Goal: Task Accomplishment & Management: Complete application form

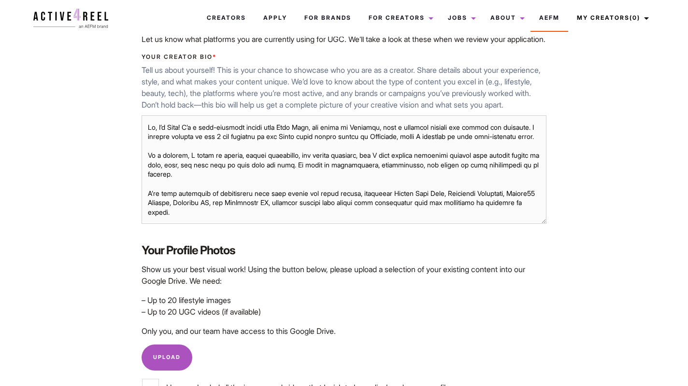
drag, startPoint x: 331, startPoint y: 226, endPoint x: 135, endPoint y: 109, distance: 228.9
click at [135, 109] on div "Your Creator Bio * Tell us about yourself! This is your chance to showcase who …" at bounding box center [344, 140] width 422 height 190
click at [109, 146] on div "Home / UGC Pages / Complete Creator Profile Hey, Ying Sum We Need Some More Det…" at bounding box center [344, 125] width 632 height 924
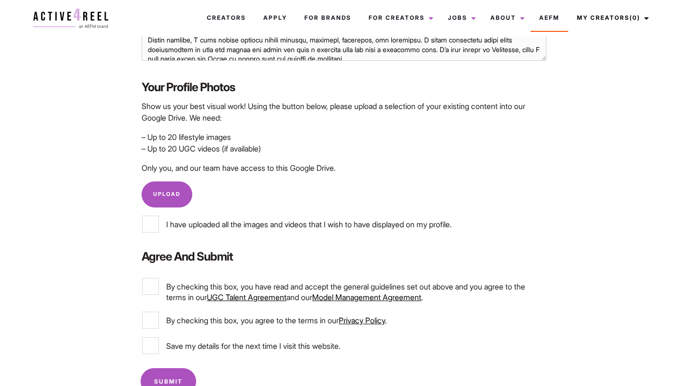
scroll to position [580, 0]
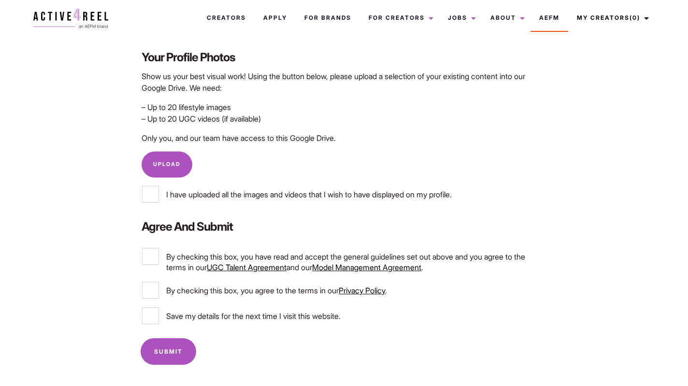
click at [159, 199] on label "I have uploaded all the images and videos that I wish to have displayed on my p…" at bounding box center [343, 194] width 403 height 17
click at [159, 199] on input "I have uploaded all the images and videos that I wish to have displayed on my p…" at bounding box center [150, 194] width 17 height 17
checkbox input "true"
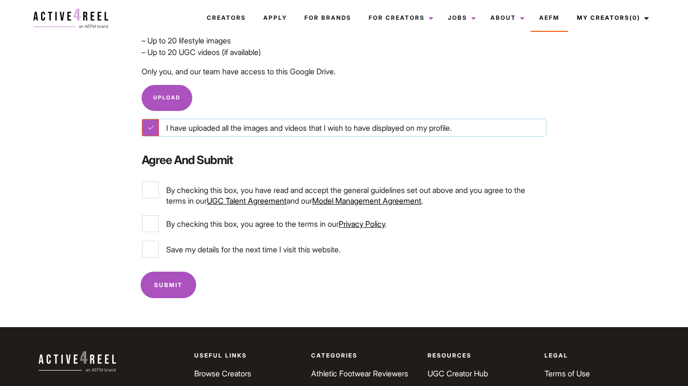
scroll to position [642, 0]
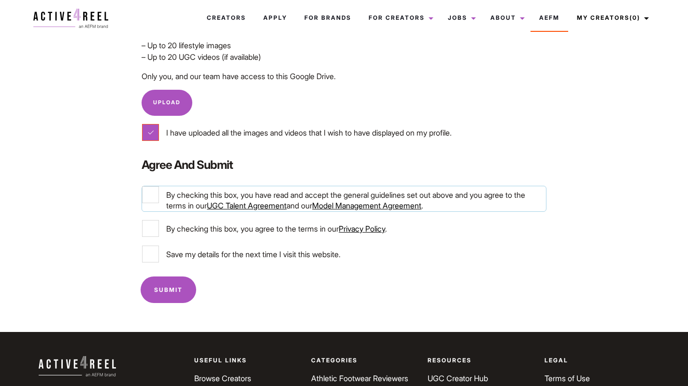
click at [143, 203] on input "By checking this box, you have read and accept the general guidelines set out a…" at bounding box center [150, 194] width 17 height 17
checkbox input "true"
click at [152, 237] on input "By checking this box, you agree to the terms in our Privacy Policy ." at bounding box center [150, 228] width 17 height 17
checkbox input "true"
click at [156, 263] on input "Save my details for the next time I visit this website." at bounding box center [150, 254] width 17 height 17
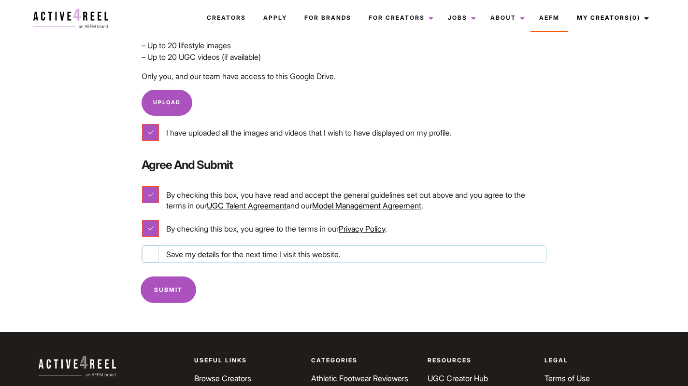
checkbox input "true"
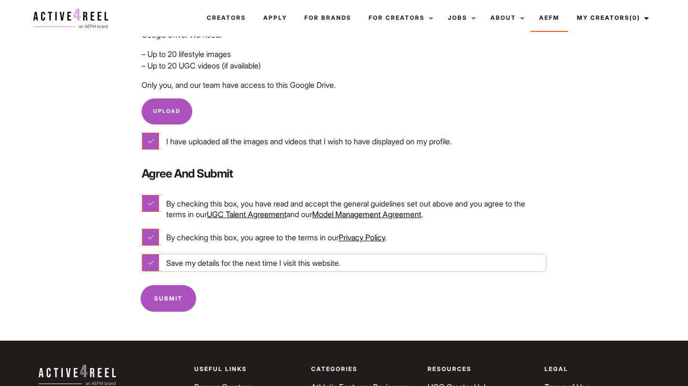
scroll to position [623, 0]
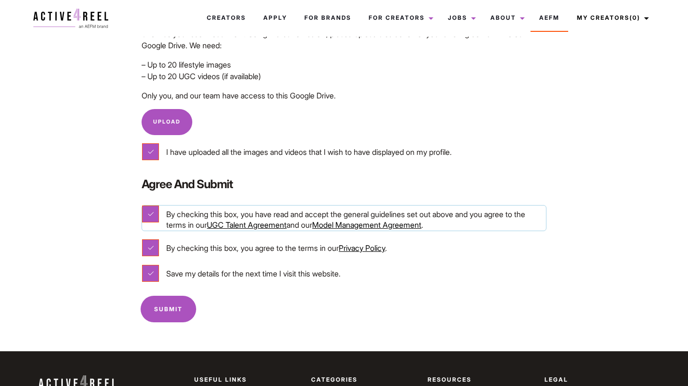
click at [263, 230] on link "UGC Talent Agreement" at bounding box center [247, 225] width 80 height 10
click at [365, 230] on link "Model Management Agreement" at bounding box center [366, 225] width 109 height 10
click at [174, 319] on input "Submit" at bounding box center [169, 309] width 56 height 27
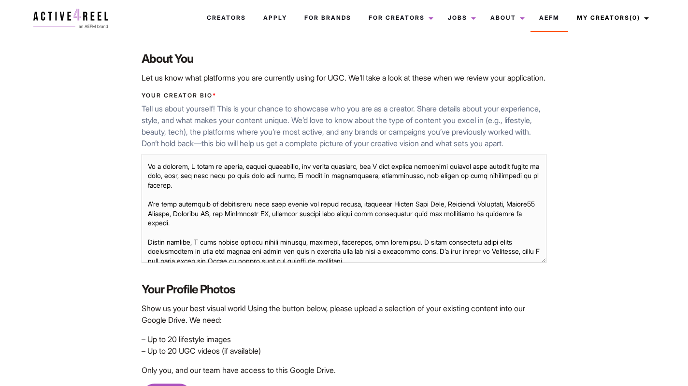
scroll to position [0, 0]
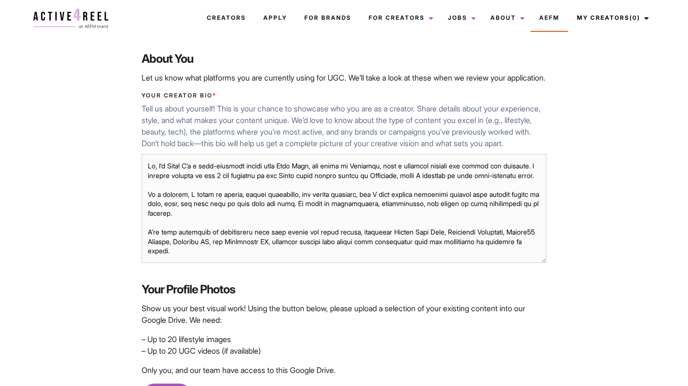
drag, startPoint x: 328, startPoint y: 259, endPoint x: 148, endPoint y: 164, distance: 203.0
click at [148, 164] on div "Your Creator Bio * Tell us about yourself! This is your chance to showcase who …" at bounding box center [344, 179] width 422 height 190
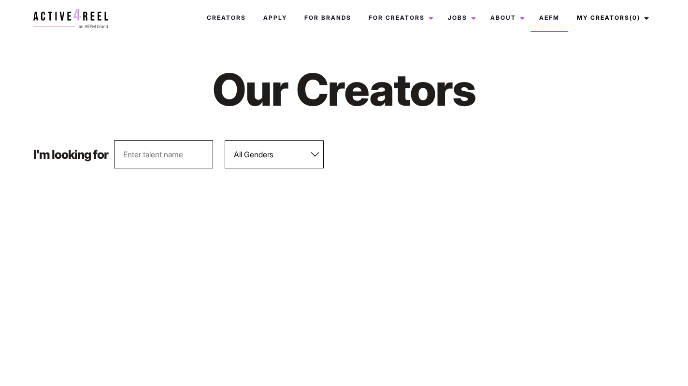
click at [275, 157] on select "All Genders Female Male" at bounding box center [274, 155] width 99 height 28
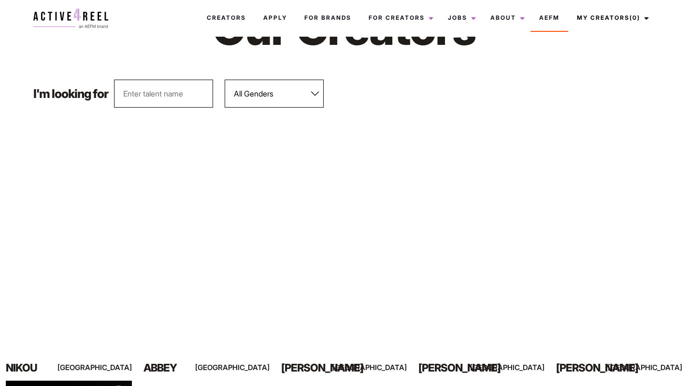
scroll to position [66, 0]
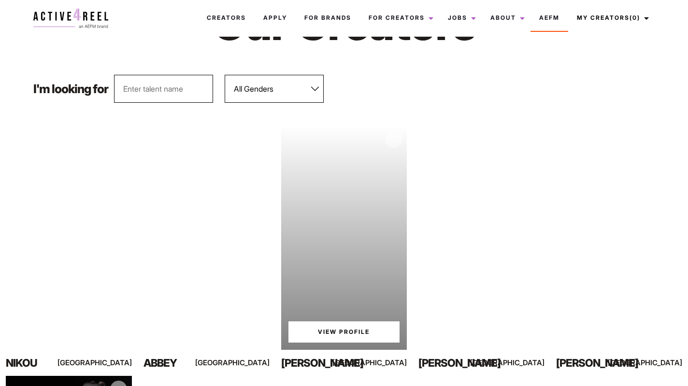
click at [346, 247] on div "Your browser does not support the video tag. View Profile" at bounding box center [344, 238] width 126 height 224
click at [341, 336] on link "View Profile" at bounding box center [344, 332] width 112 height 21
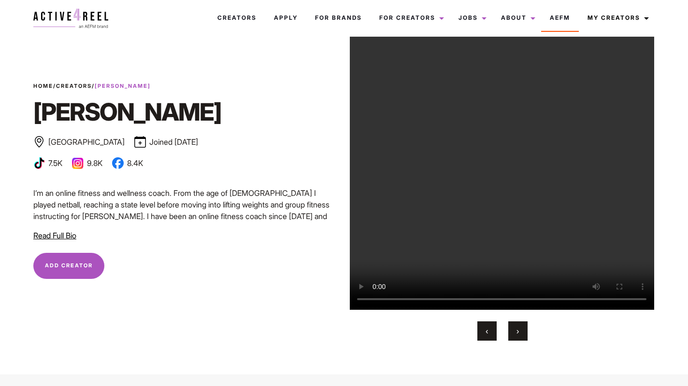
scroll to position [37, 0]
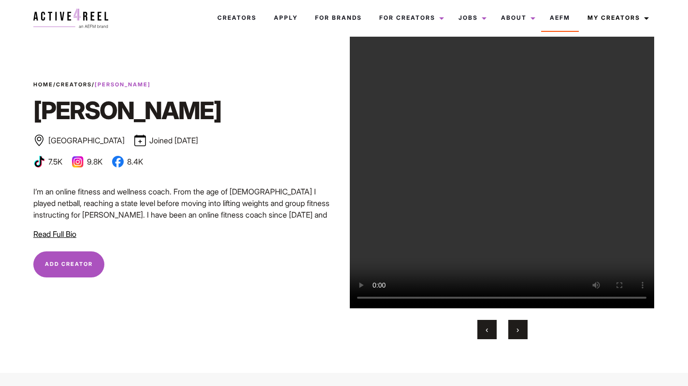
click at [518, 332] on span "›" at bounding box center [517, 330] width 2 height 10
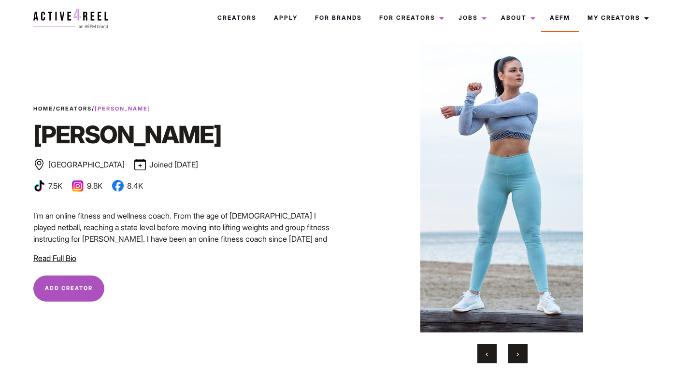
scroll to position [0, 0]
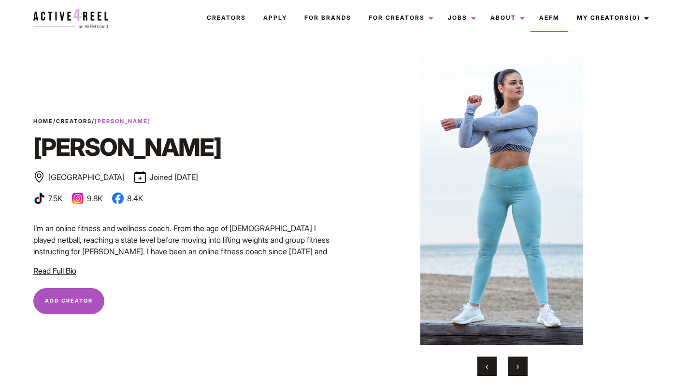
click at [518, 369] on span "›" at bounding box center [517, 367] width 2 height 10
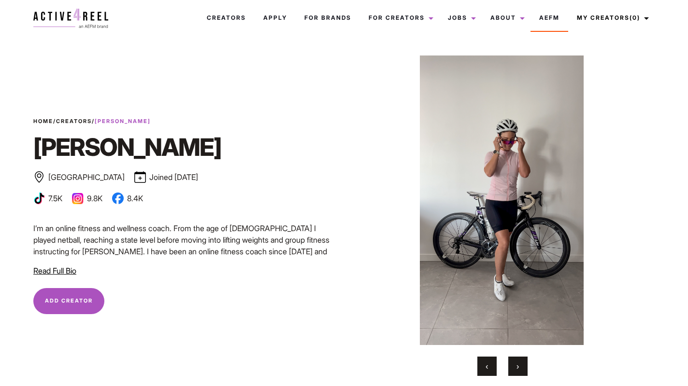
click at [518, 369] on span "›" at bounding box center [517, 367] width 2 height 10
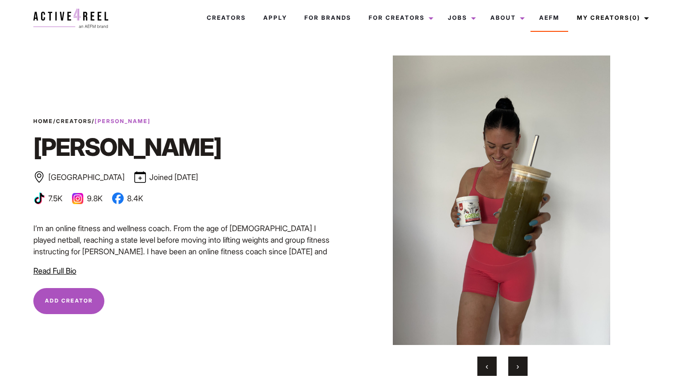
click at [518, 369] on span "›" at bounding box center [517, 367] width 2 height 10
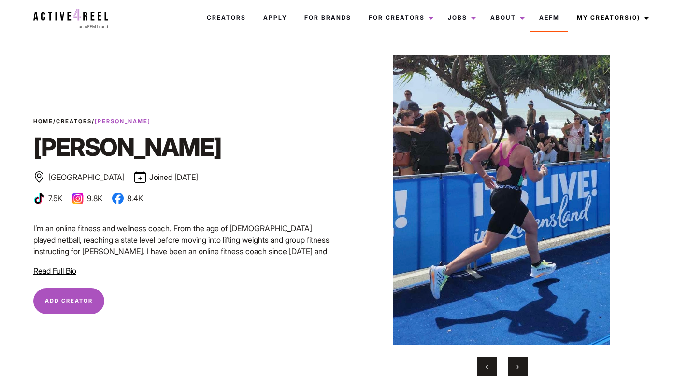
click at [518, 369] on span "›" at bounding box center [517, 367] width 2 height 10
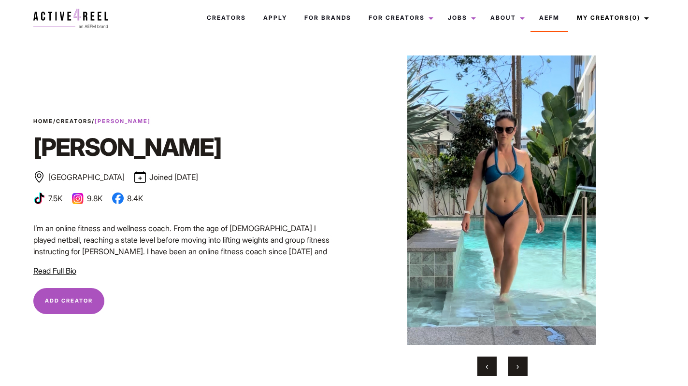
click at [518, 369] on span "›" at bounding box center [517, 367] width 2 height 10
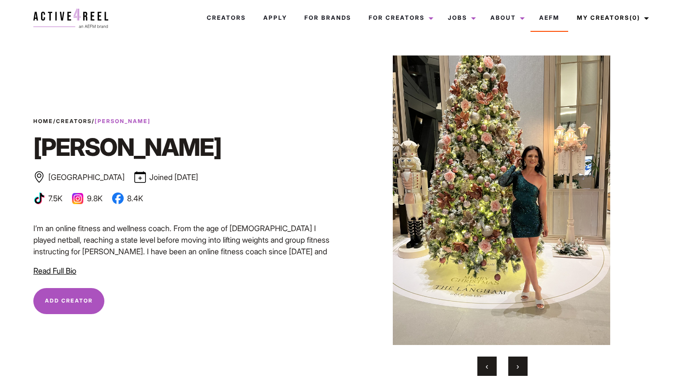
click at [494, 369] on button "‹" at bounding box center [486, 366] width 19 height 19
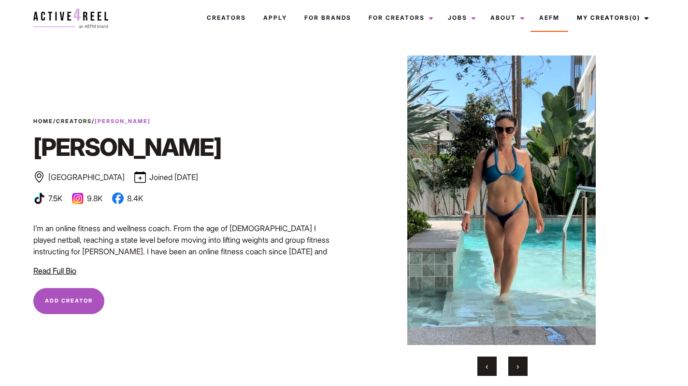
click at [515, 368] on button "›" at bounding box center [517, 366] width 19 height 19
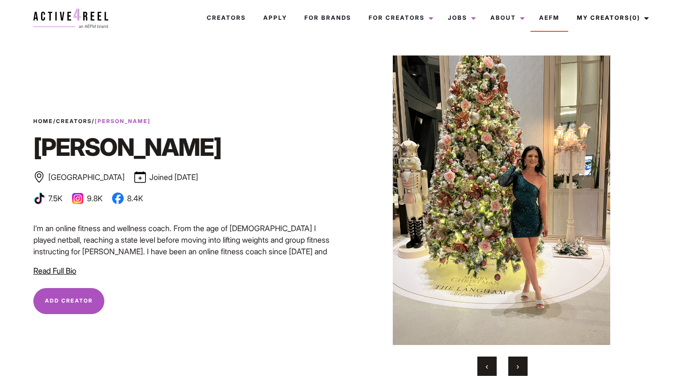
click at [515, 368] on button "›" at bounding box center [517, 366] width 19 height 19
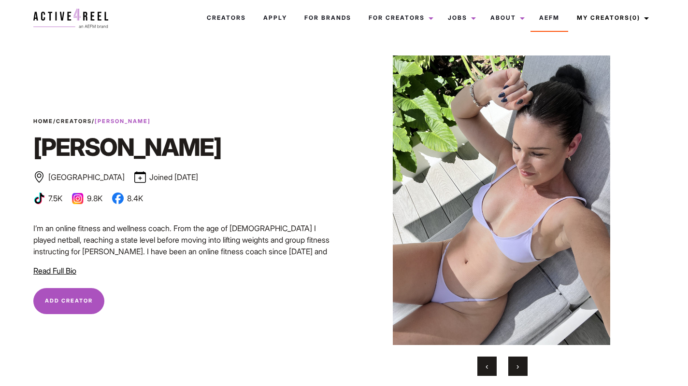
click at [515, 368] on button "›" at bounding box center [517, 366] width 19 height 19
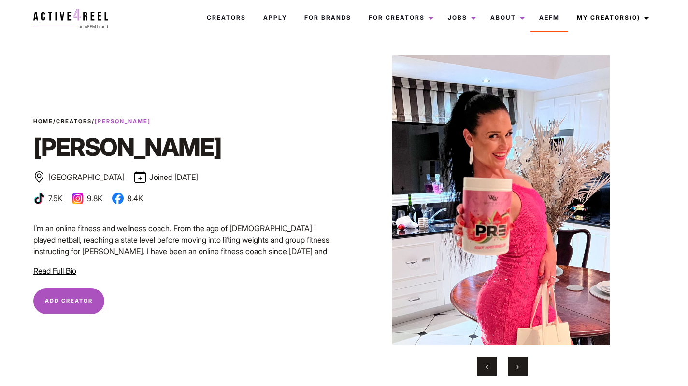
click at [515, 368] on button "›" at bounding box center [517, 366] width 19 height 19
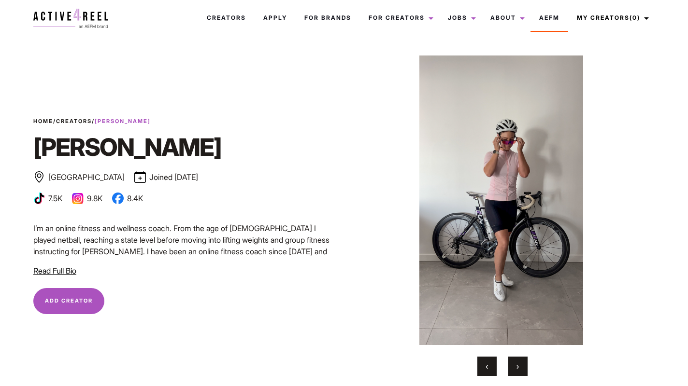
click at [515, 368] on button "›" at bounding box center [517, 366] width 19 height 19
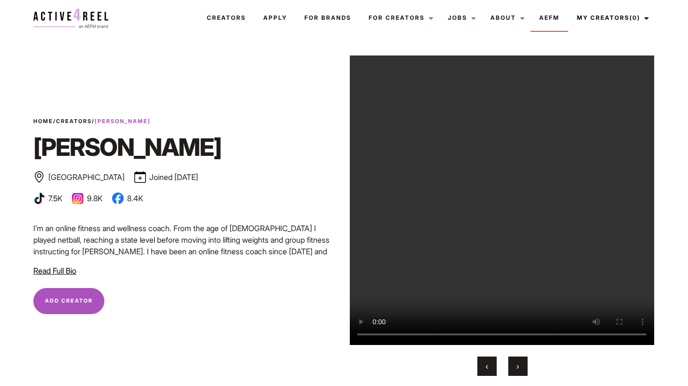
click at [515, 368] on button "›" at bounding box center [517, 366] width 19 height 19
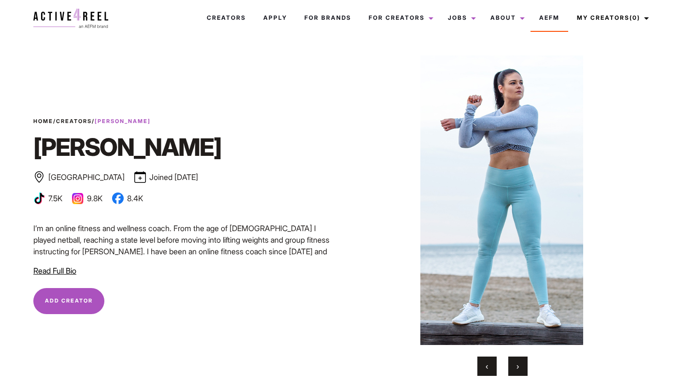
click at [515, 368] on button "›" at bounding box center [517, 366] width 19 height 19
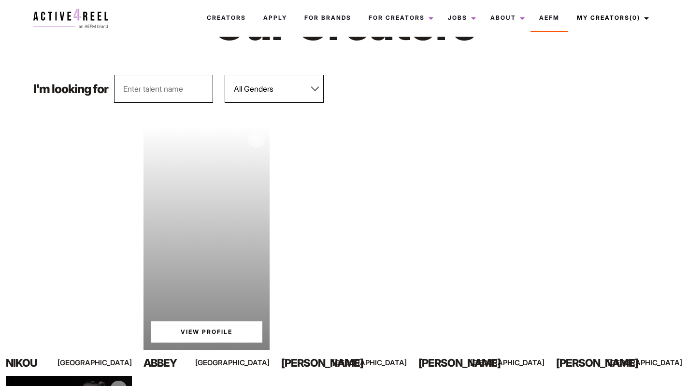
scroll to position [119, 0]
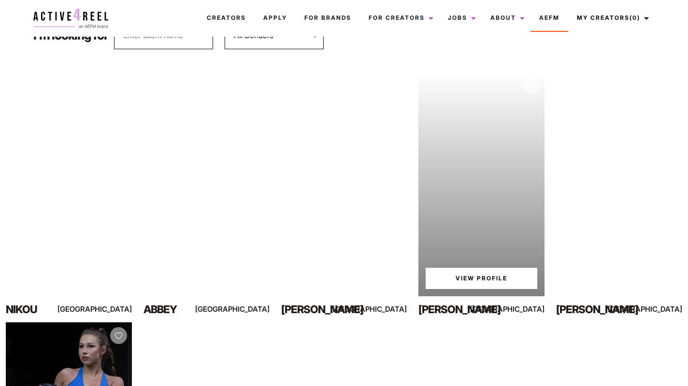
click at [481, 274] on link "View Profile" at bounding box center [481, 278] width 112 height 21
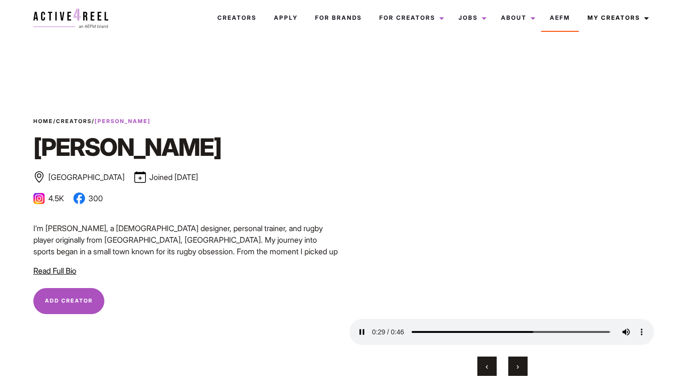
click at [520, 367] on button "›" at bounding box center [517, 366] width 19 height 19
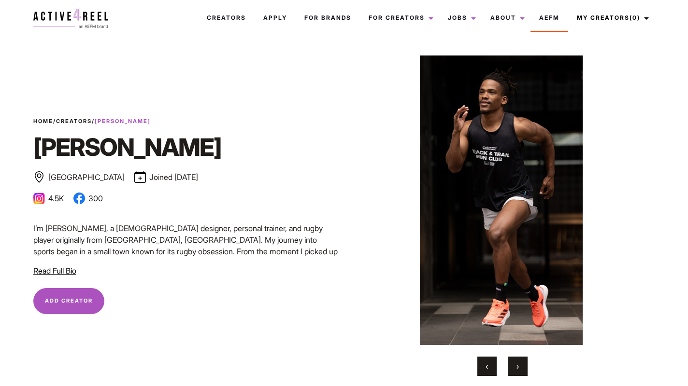
click at [520, 367] on button "›" at bounding box center [517, 366] width 19 height 19
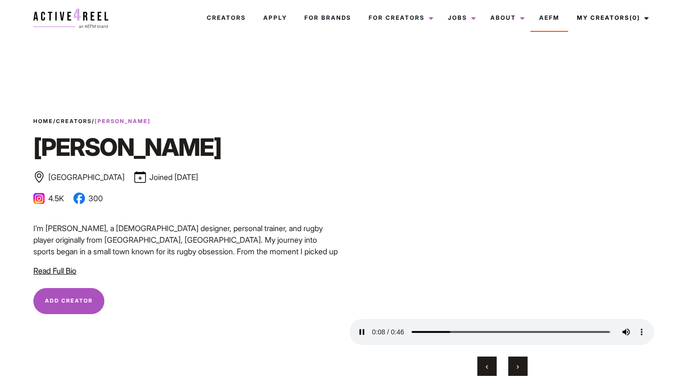
click at [520, 367] on button "›" at bounding box center [517, 366] width 19 height 19
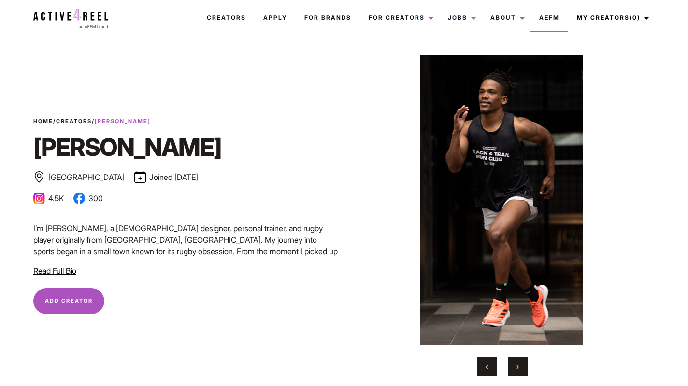
click at [520, 367] on button "›" at bounding box center [517, 366] width 19 height 19
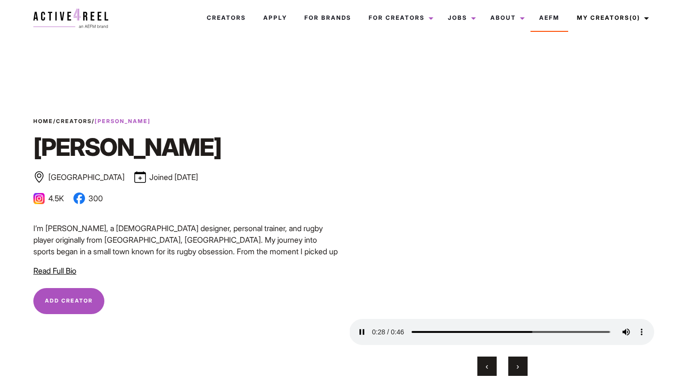
click at [517, 366] on span "›" at bounding box center [517, 367] width 2 height 10
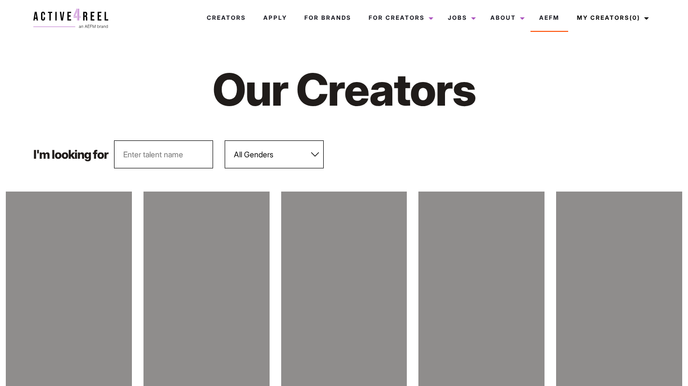
scroll to position [119, 0]
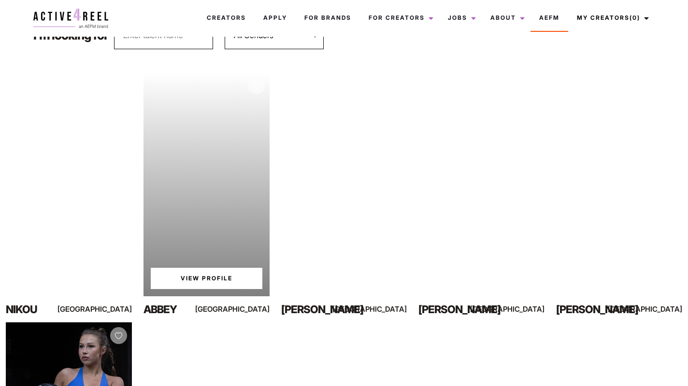
click at [208, 281] on link "View Profile" at bounding box center [207, 278] width 112 height 21
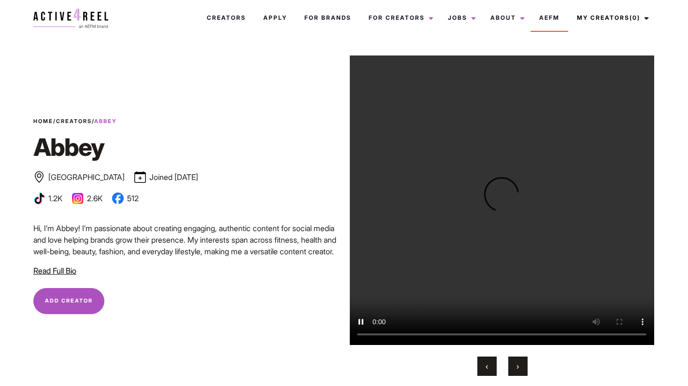
click at [520, 372] on button "›" at bounding box center [517, 366] width 19 height 19
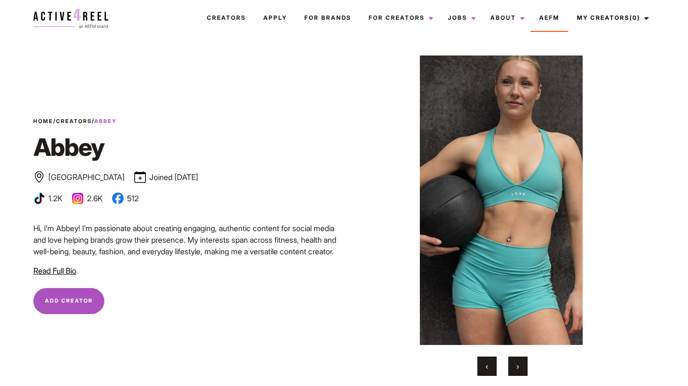
click at [520, 372] on button "›" at bounding box center [517, 366] width 19 height 19
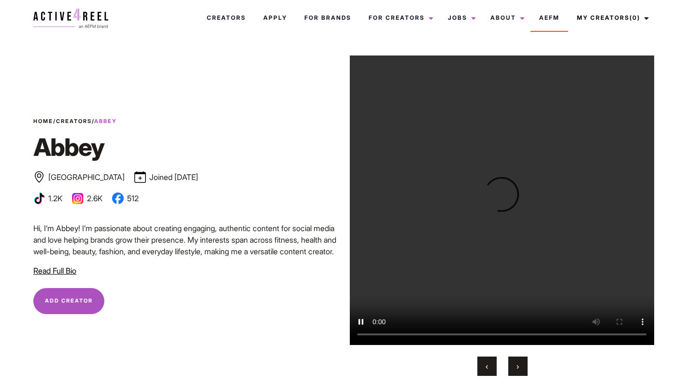
click at [520, 372] on button "›" at bounding box center [517, 366] width 19 height 19
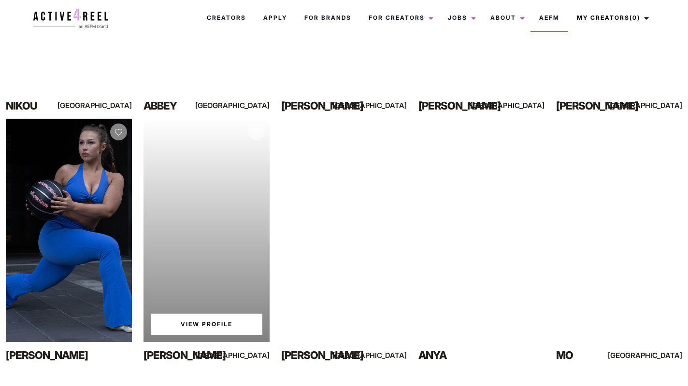
scroll to position [323, 0]
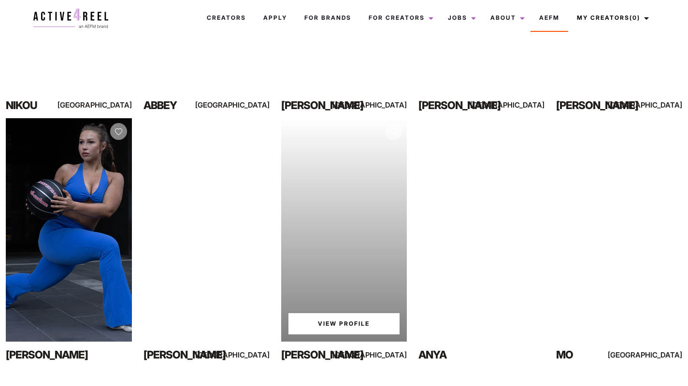
click at [333, 276] on div "Your browser does not support the video tag. View Profile" at bounding box center [344, 230] width 126 height 224
click at [349, 328] on link "View Profile" at bounding box center [344, 323] width 112 height 21
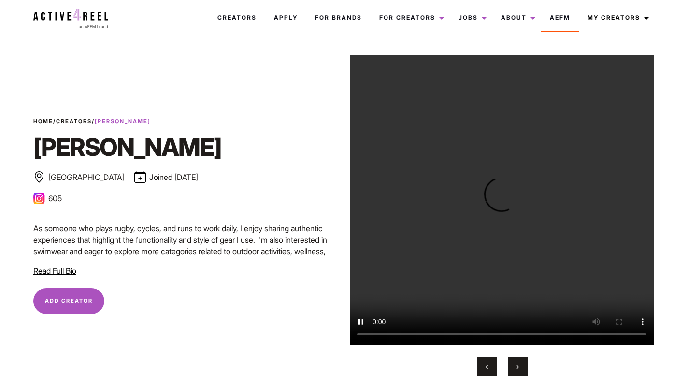
click at [526, 365] on button "›" at bounding box center [517, 366] width 19 height 19
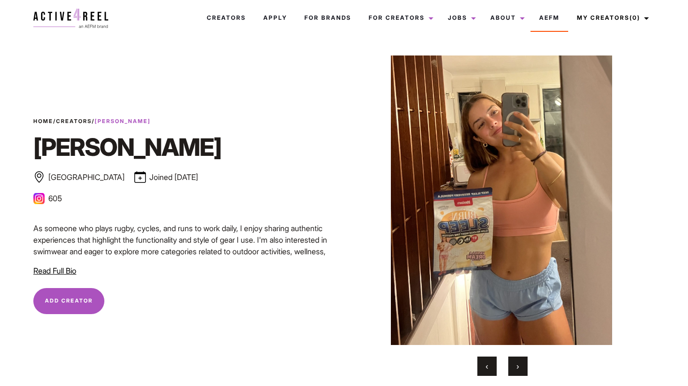
click at [519, 365] on button "›" at bounding box center [517, 366] width 19 height 19
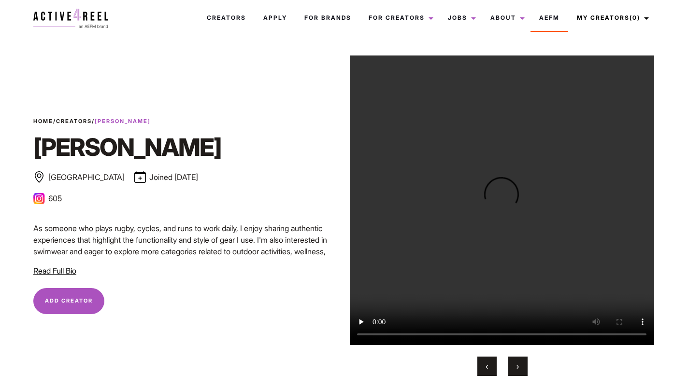
click at [517, 364] on span "›" at bounding box center [517, 367] width 2 height 10
click at [514, 365] on button "›" at bounding box center [517, 366] width 19 height 19
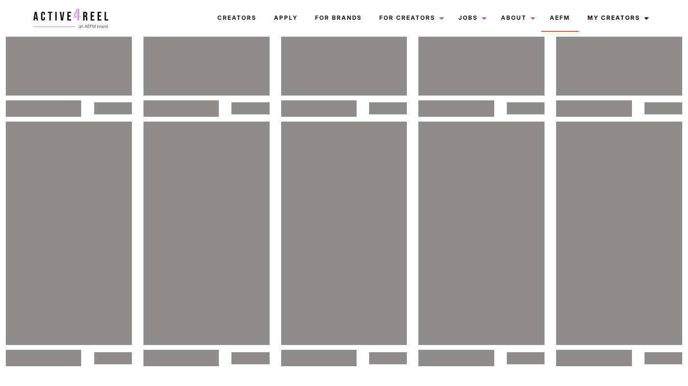
scroll to position [323, 0]
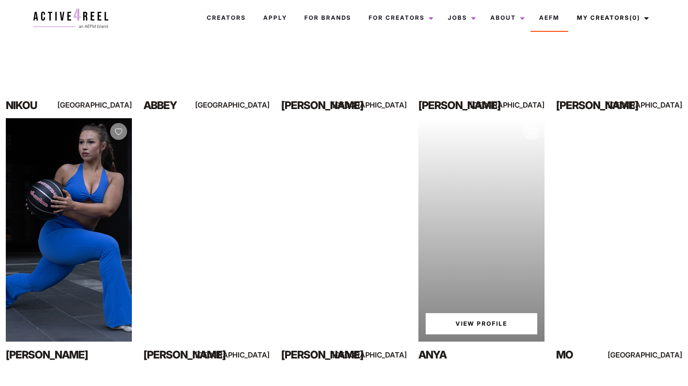
click at [461, 270] on div "Your browser does not support the video tag. View Profile" at bounding box center [481, 230] width 126 height 224
click at [465, 319] on link "View Profile" at bounding box center [481, 323] width 112 height 21
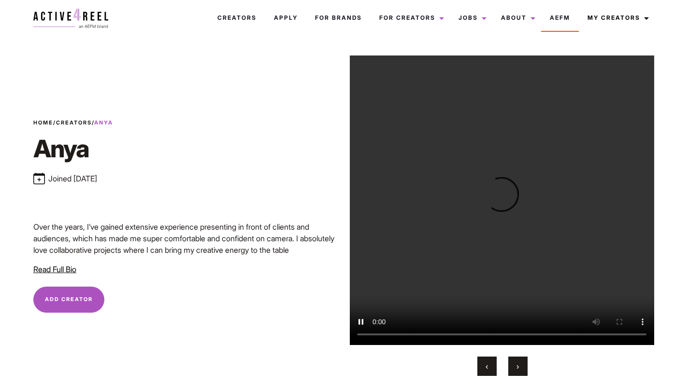
click at [513, 367] on button "›" at bounding box center [517, 366] width 19 height 19
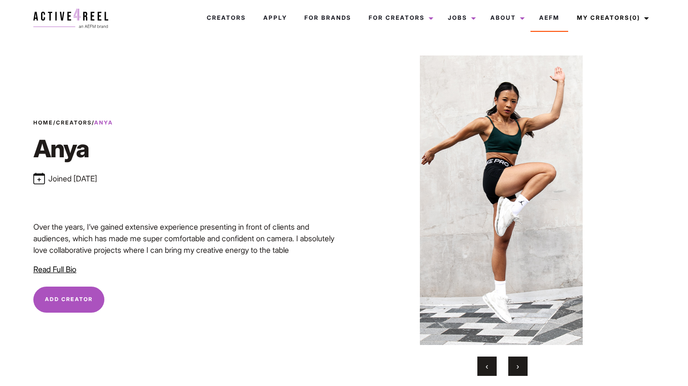
click at [514, 366] on button "›" at bounding box center [517, 366] width 19 height 19
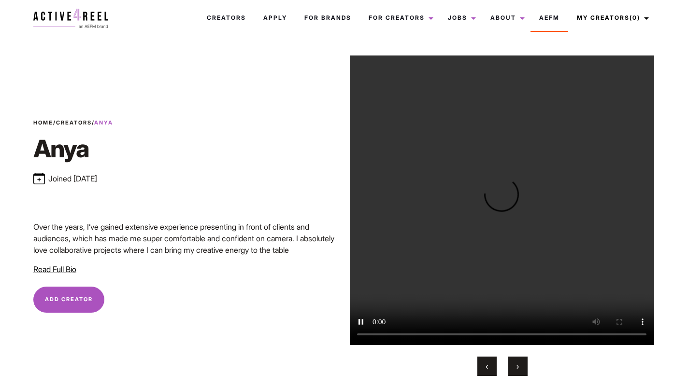
click at [514, 366] on button "›" at bounding box center [517, 366] width 19 height 19
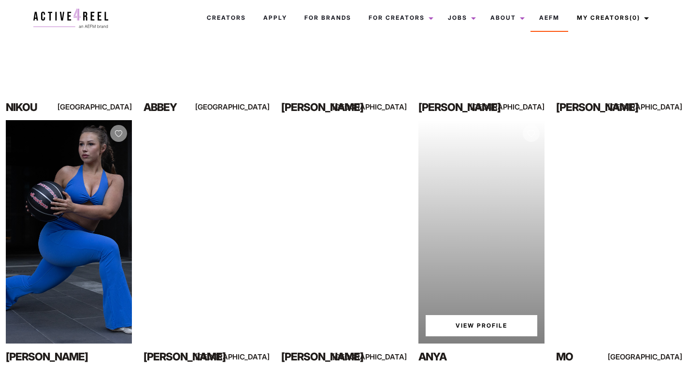
scroll to position [323, 0]
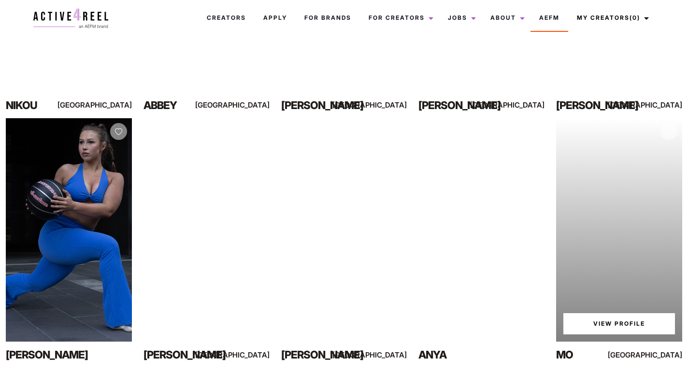
click at [615, 330] on link "View Profile" at bounding box center [619, 323] width 112 height 21
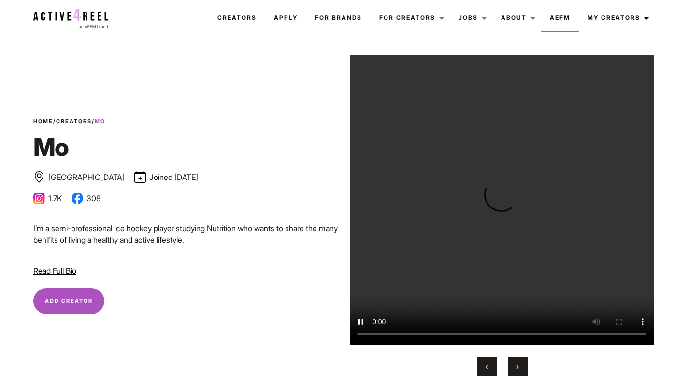
click at [516, 370] on span "›" at bounding box center [517, 367] width 2 height 10
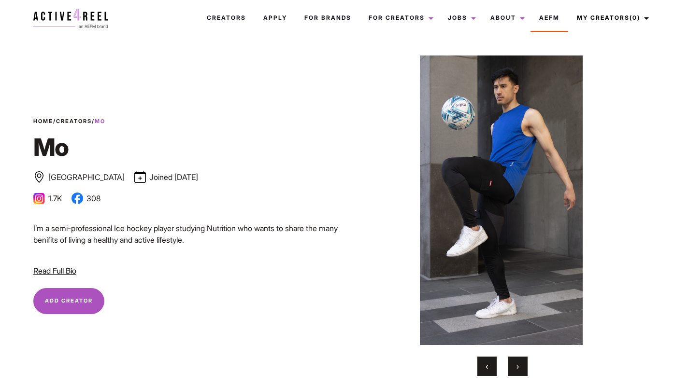
click at [516, 370] on span "›" at bounding box center [517, 367] width 2 height 10
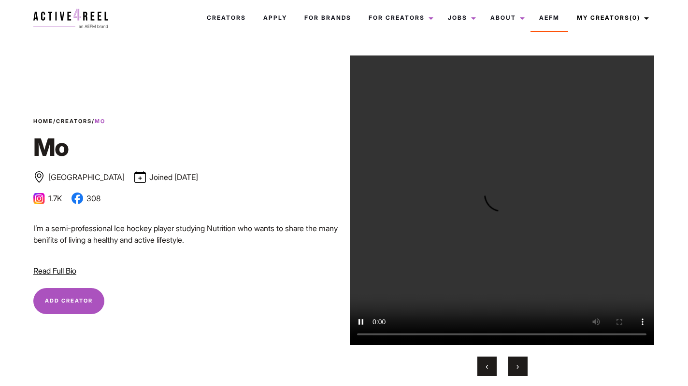
click at [516, 370] on span "›" at bounding box center [517, 367] width 2 height 10
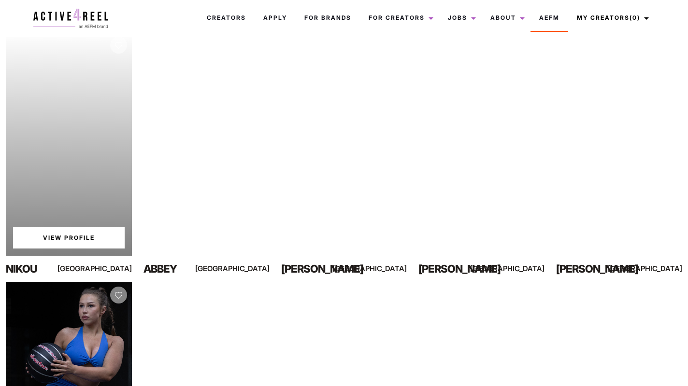
scroll to position [144, 0]
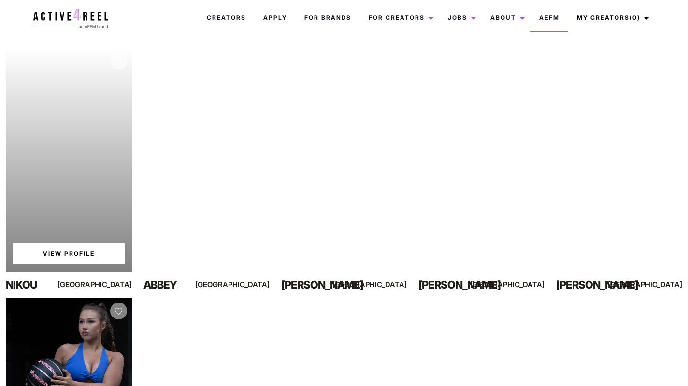
click at [76, 255] on link "View Profile" at bounding box center [69, 253] width 112 height 21
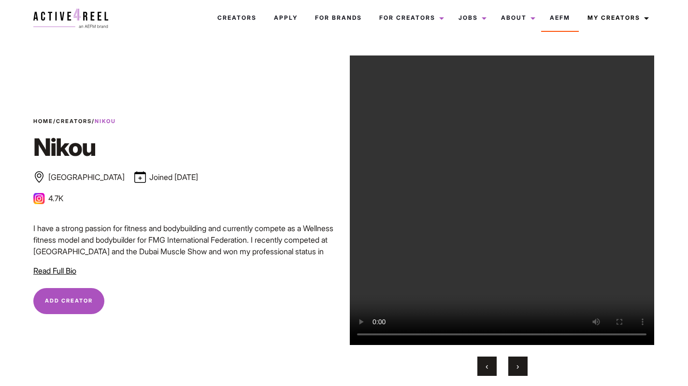
click at [520, 370] on button "›" at bounding box center [517, 366] width 19 height 19
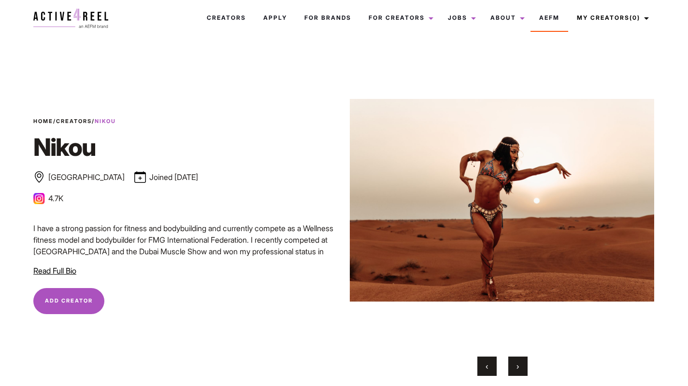
click at [520, 370] on button "›" at bounding box center [517, 366] width 19 height 19
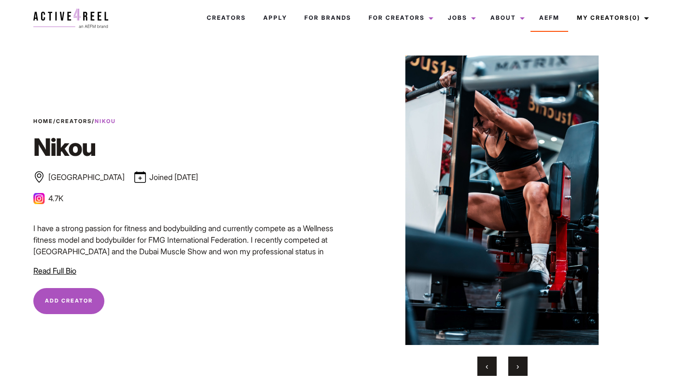
click at [520, 370] on button "›" at bounding box center [517, 366] width 19 height 19
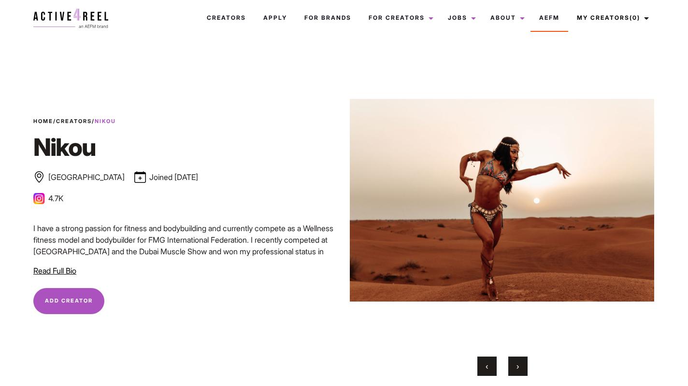
click at [520, 370] on button "›" at bounding box center [517, 366] width 19 height 19
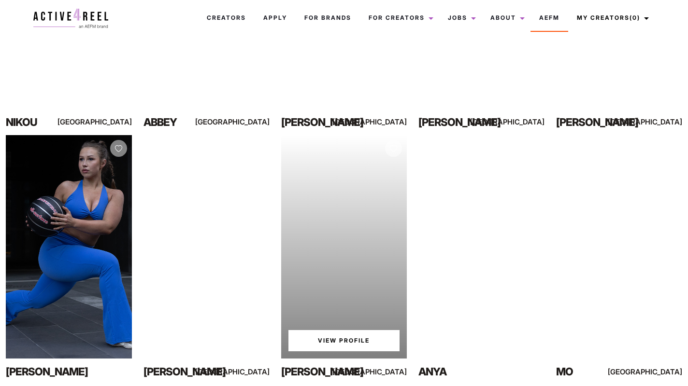
scroll to position [289, 0]
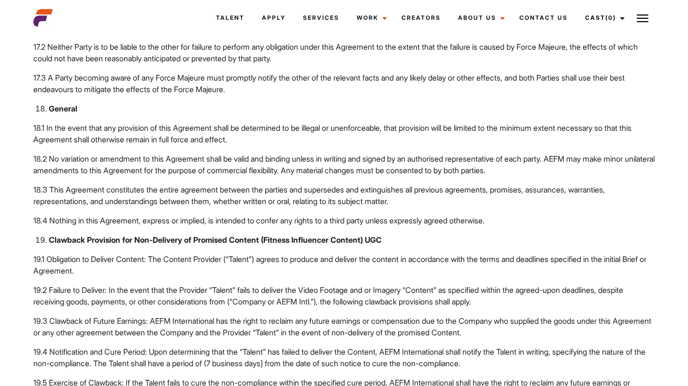
scroll to position [3646, 0]
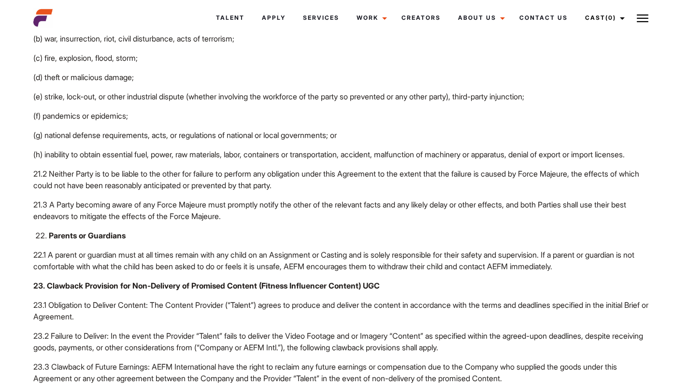
scroll to position [5144, 0]
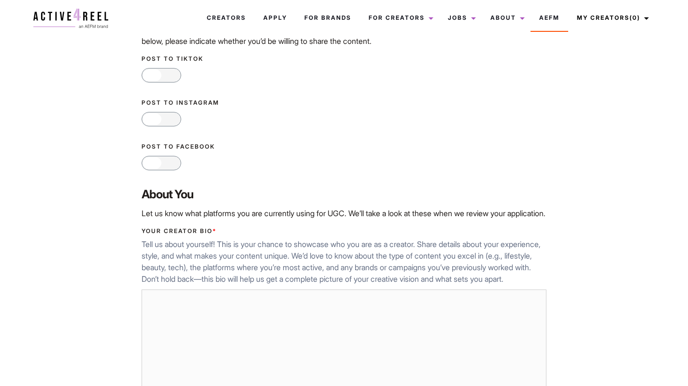
scroll to position [201, 0]
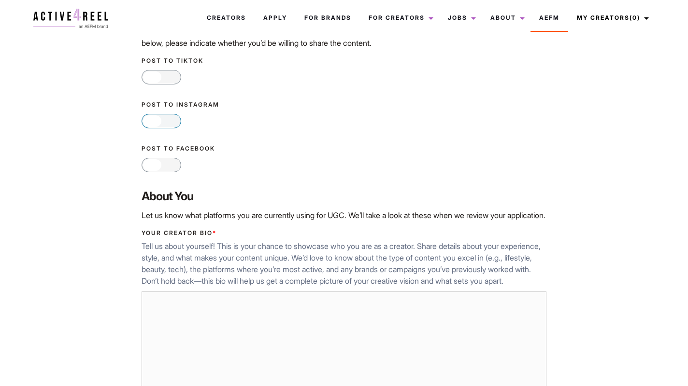
click at [150, 121] on div at bounding box center [152, 121] width 18 height 12
click at [148, 121] on input "Yes No" at bounding box center [144, 121] width 6 height 6
checkbox input "true"
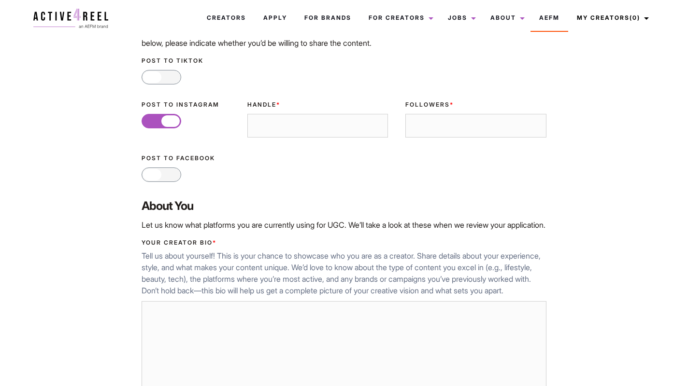
click at [330, 128] on input "Handle *" at bounding box center [317, 126] width 141 height 24
type input "@sumccys"
click at [421, 133] on input "Followers *" at bounding box center [475, 126] width 141 height 24
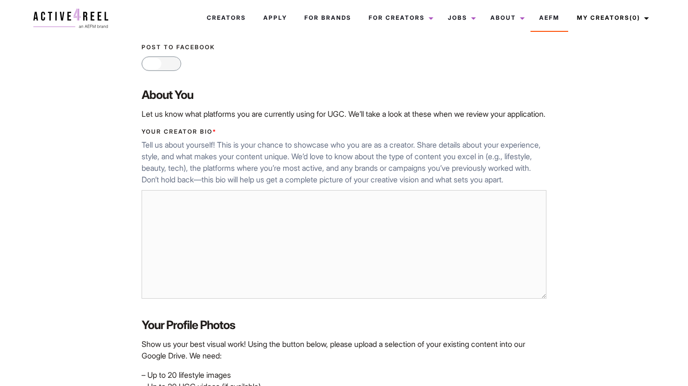
scroll to position [321, 0]
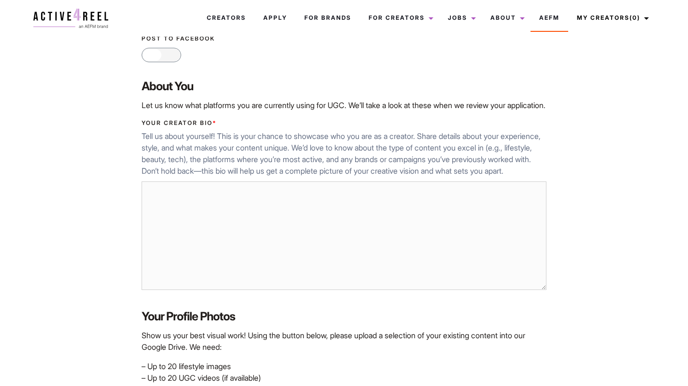
type input "2385"
click at [251, 223] on textarea "Your Creator Bio *" at bounding box center [343, 236] width 404 height 109
paste textarea "Lo, I’d Sita! C’a e sedd-eiusmodt incidi utla Etdo Magn, ali enima mi Veniamqu,…"
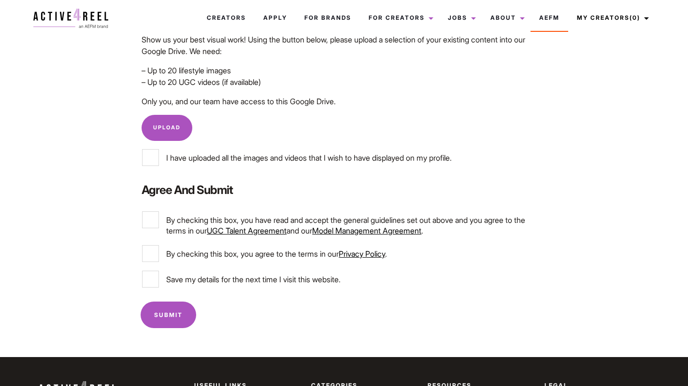
scroll to position [604, 0]
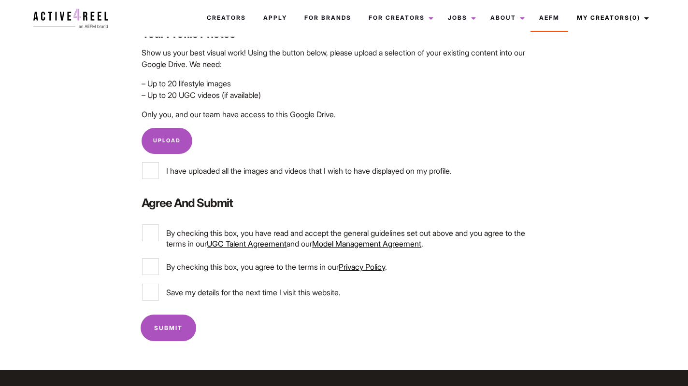
type textarea "Hi, I’m Hody! I’m a long-distance runner from Hong Kong, now based in Brisbane,…"
click at [152, 179] on input "I have uploaded all the images and videos that I wish to have displayed on my p…" at bounding box center [150, 170] width 17 height 17
checkbox input "true"
click at [150, 249] on label "By checking this box, you have read and accept the general guidelines set out a…" at bounding box center [343, 237] width 403 height 25
click at [150, 241] on input "By checking this box, you have read and accept the general guidelines set out a…" at bounding box center [150, 233] width 17 height 17
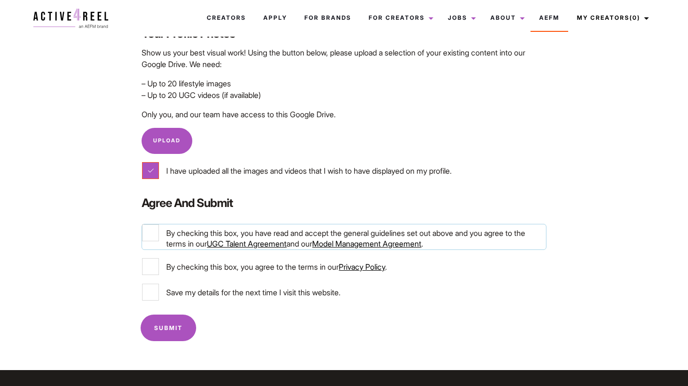
checkbox input "true"
click at [151, 283] on div "Privacy * By checking this box, you agree to the terms in our Privacy Policy ." at bounding box center [344, 271] width 422 height 26
click at [152, 301] on input "Save my details for the next time I visit this website." at bounding box center [150, 292] width 17 height 17
checkbox input "true"
click at [152, 275] on input "By checking this box, you agree to the terms in our Privacy Policy ." at bounding box center [150, 266] width 17 height 17
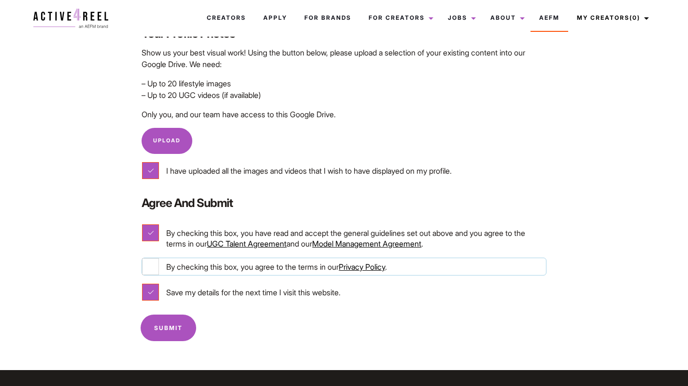
checkbox input "true"
click at [169, 154] on link "Upload" at bounding box center [166, 141] width 51 height 26
click at [168, 338] on input "Submit" at bounding box center [169, 328] width 56 height 27
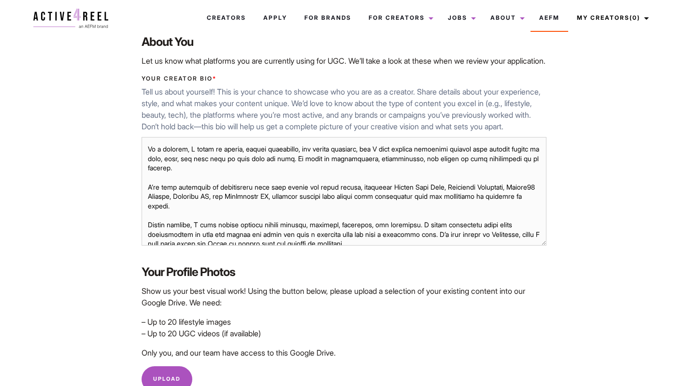
scroll to position [324, 0]
